Goal: Navigation & Orientation: Find specific page/section

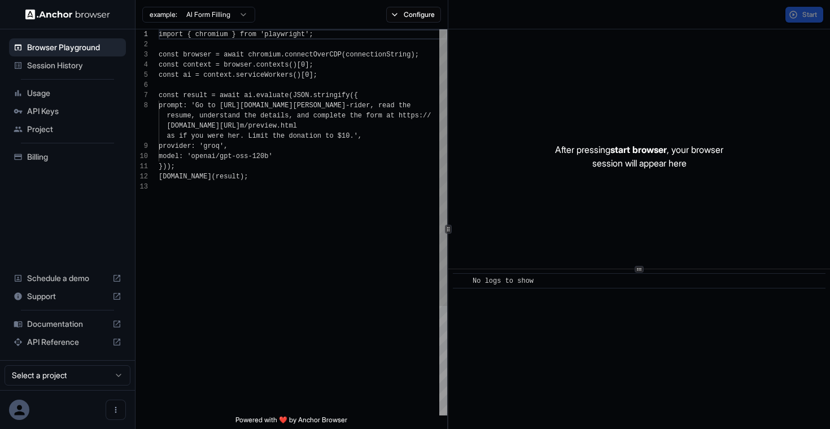
scroll to position [71, 0]
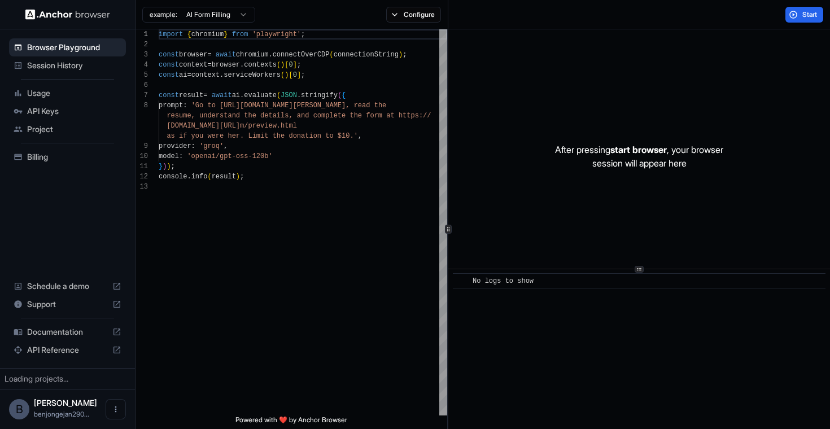
click at [80, 65] on span "Session History" at bounding box center [74, 65] width 94 height 11
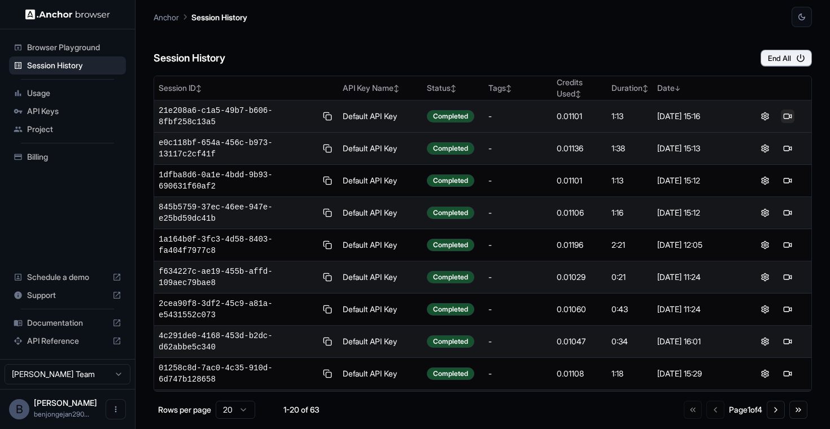
click at [784, 117] on button at bounding box center [788, 117] width 14 height 14
